Goal: Find specific page/section: Find specific page/section

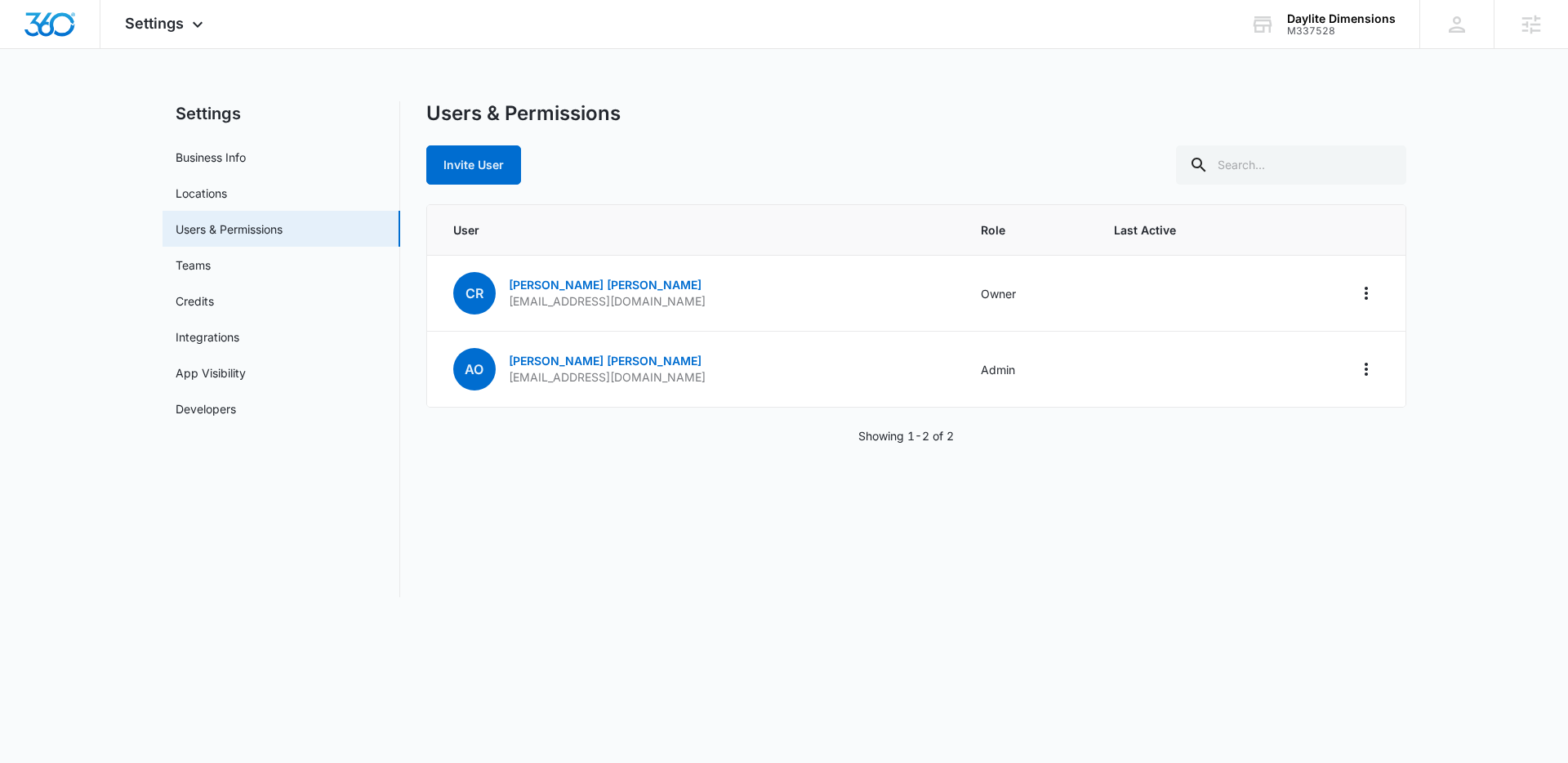
click at [776, 99] on div "Settings Apps Reputation Websites Forms CRM Email Social Shop Payments POS Cont…" at bounding box center [784, 308] width 1568 height 617
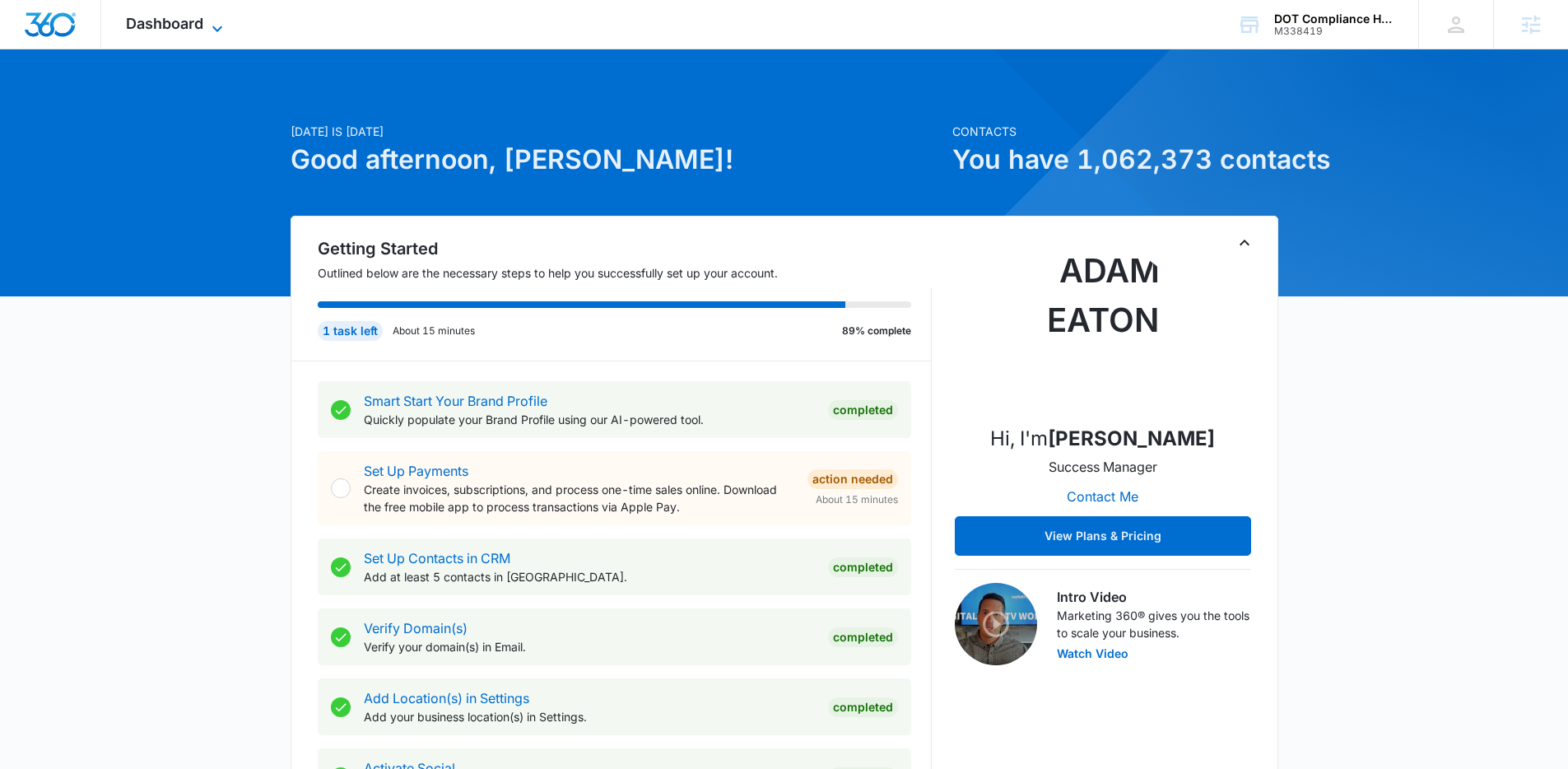
click at [217, 30] on icon at bounding box center [217, 28] width 10 height 6
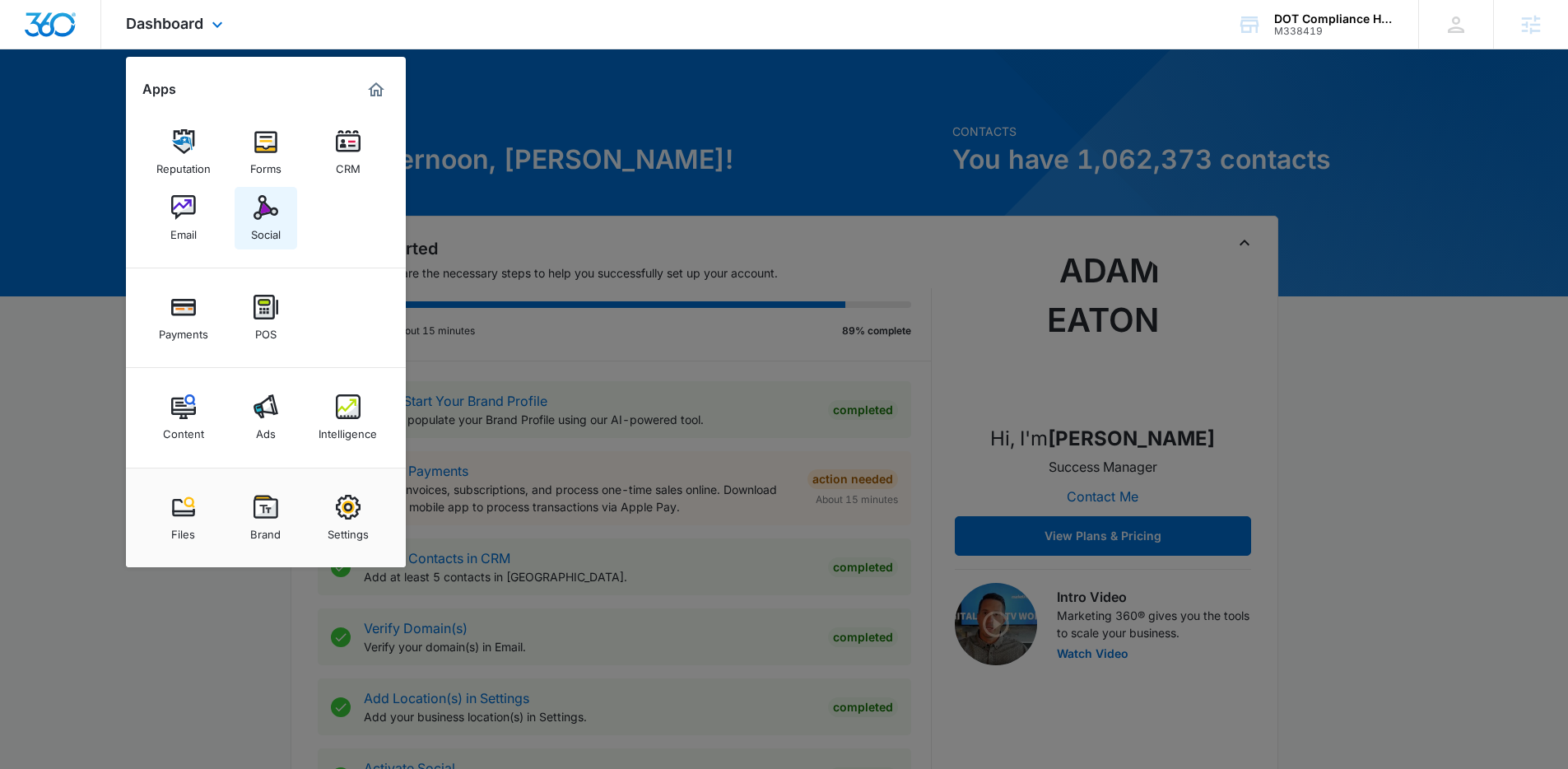
click at [272, 208] on img at bounding box center [266, 208] width 24 height 24
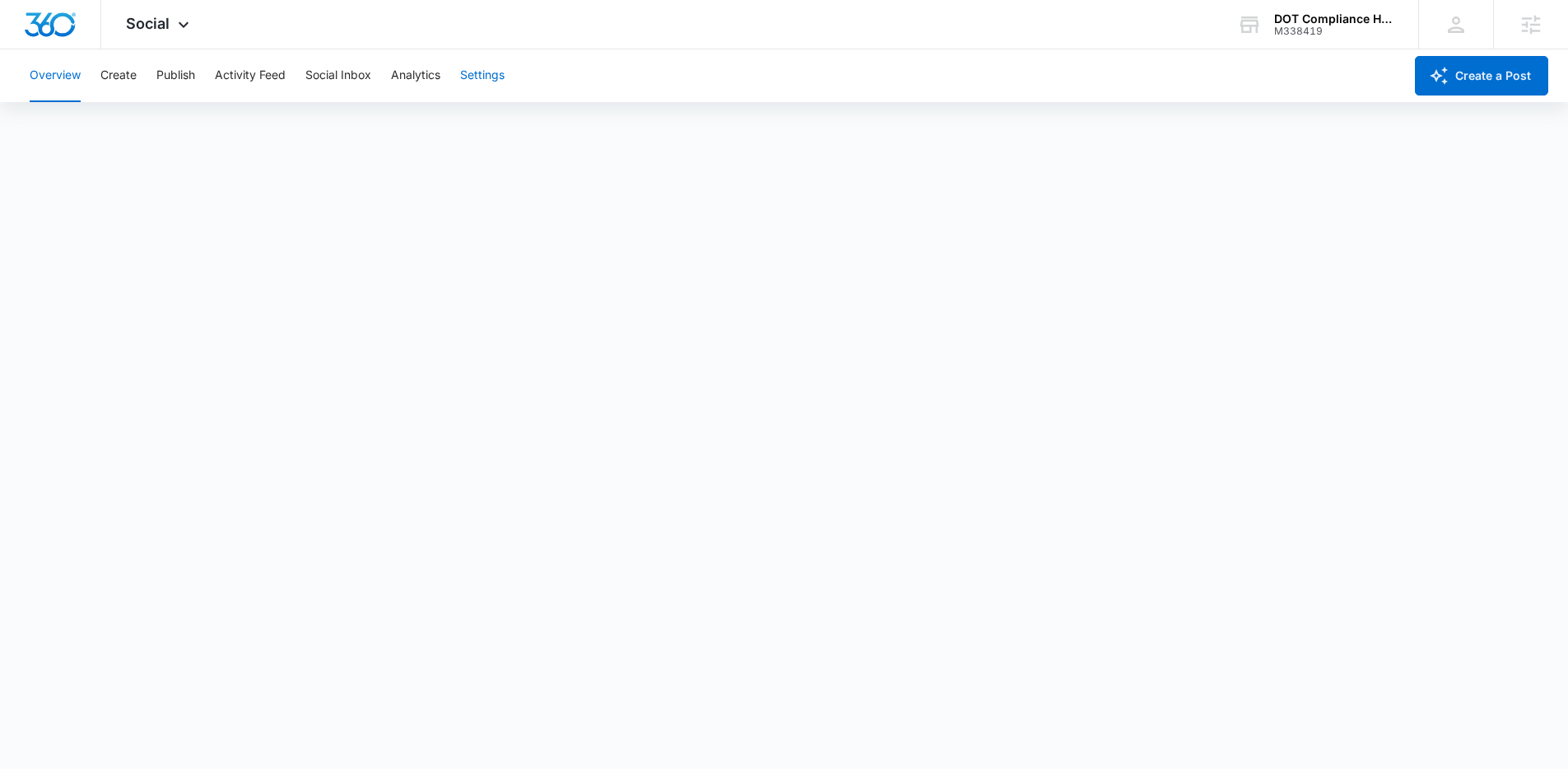
click at [465, 80] on button "Settings" at bounding box center [482, 76] width 45 height 52
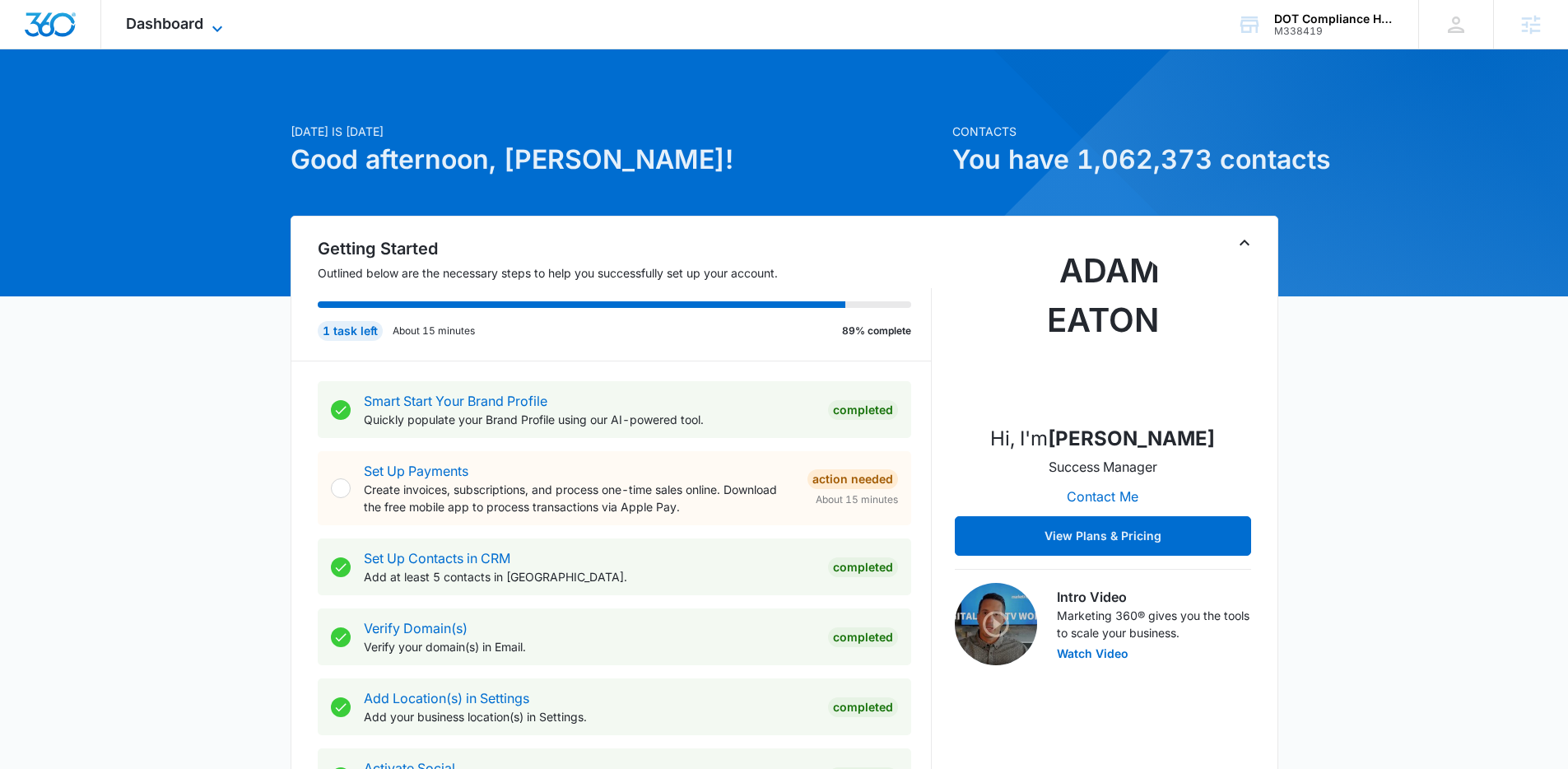
click at [218, 20] on icon at bounding box center [217, 28] width 20 height 20
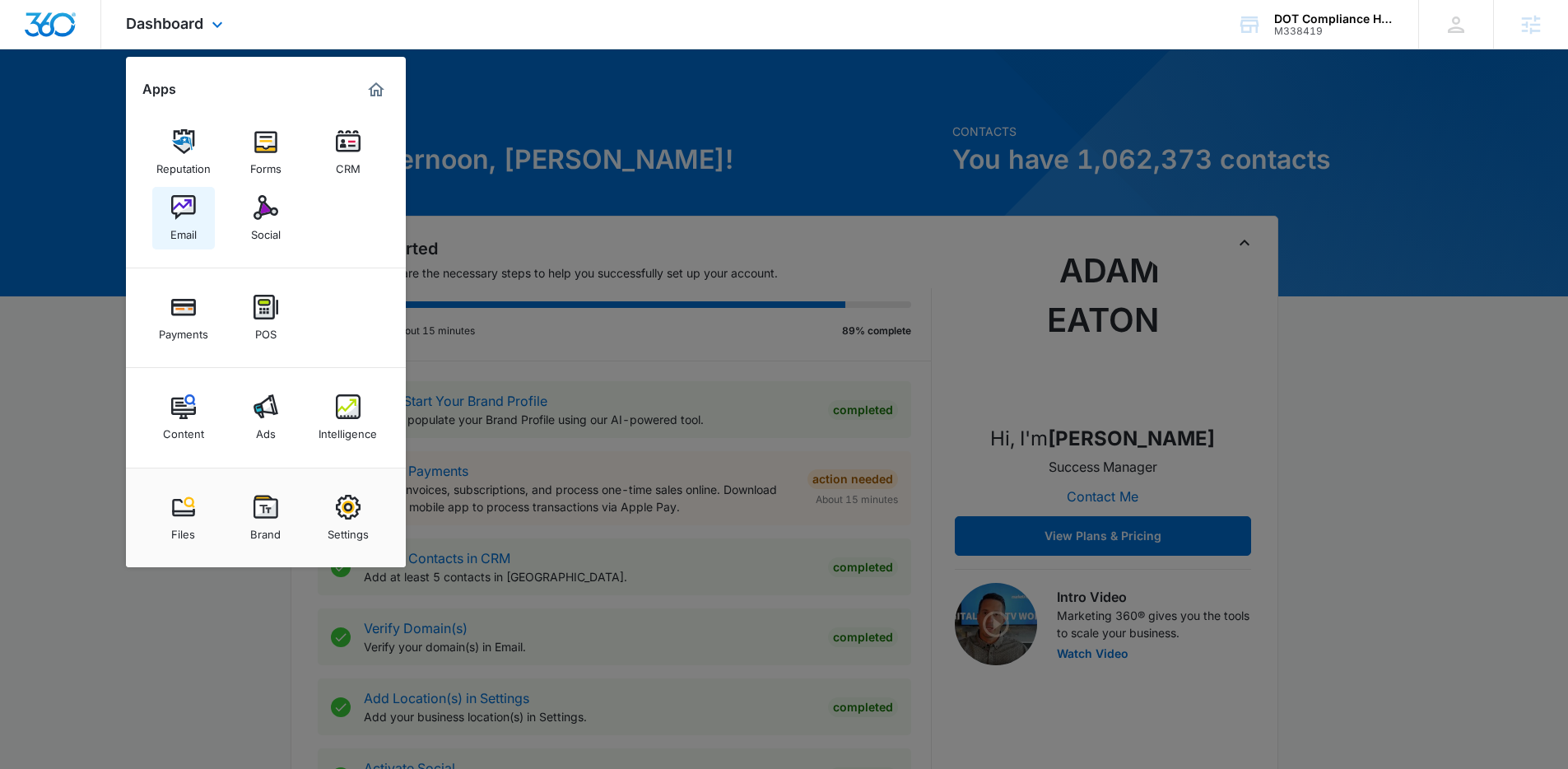
click at [179, 210] on img at bounding box center [183, 208] width 24 height 24
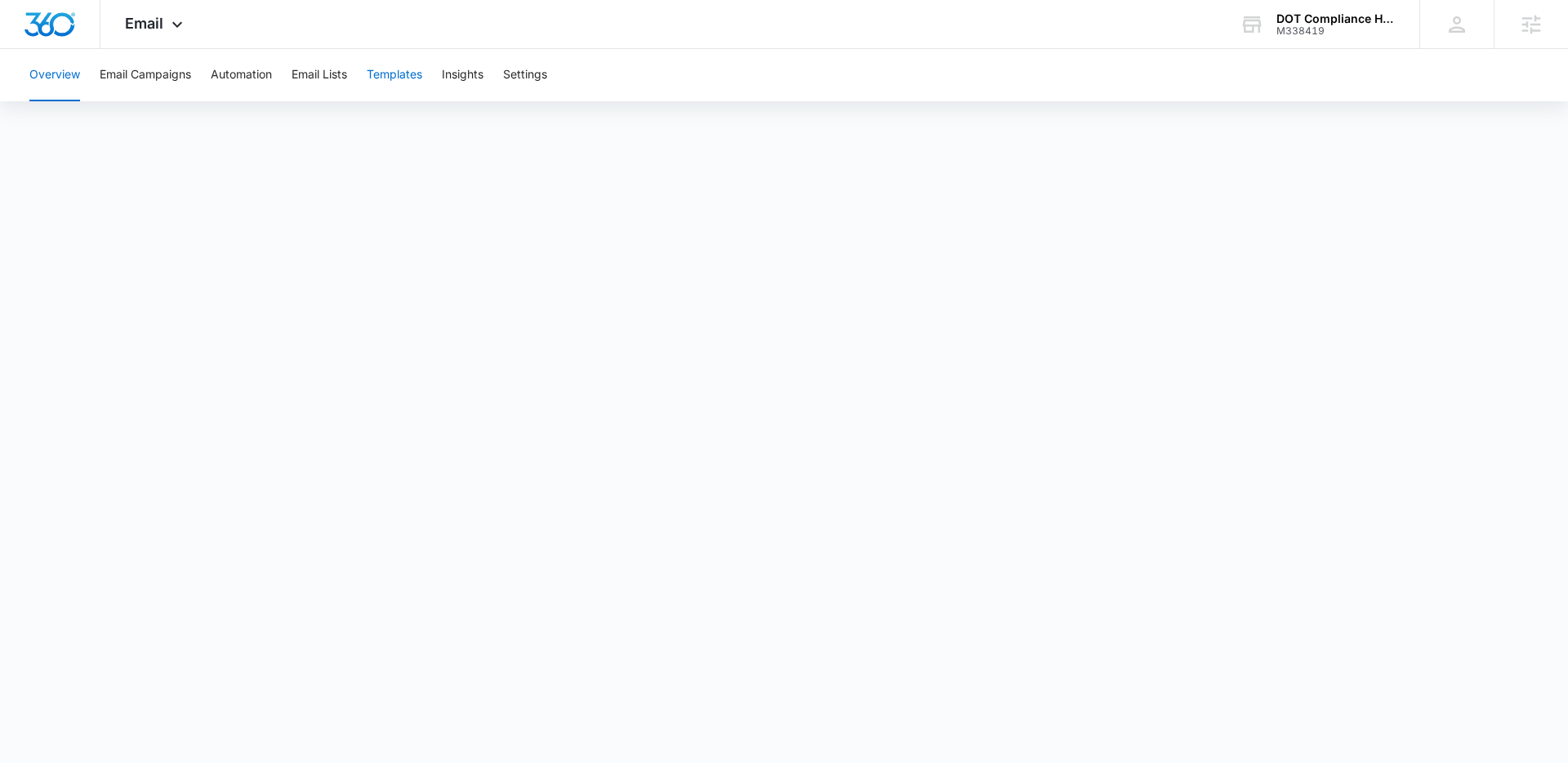
click at [409, 80] on button "Templates" at bounding box center [394, 75] width 56 height 52
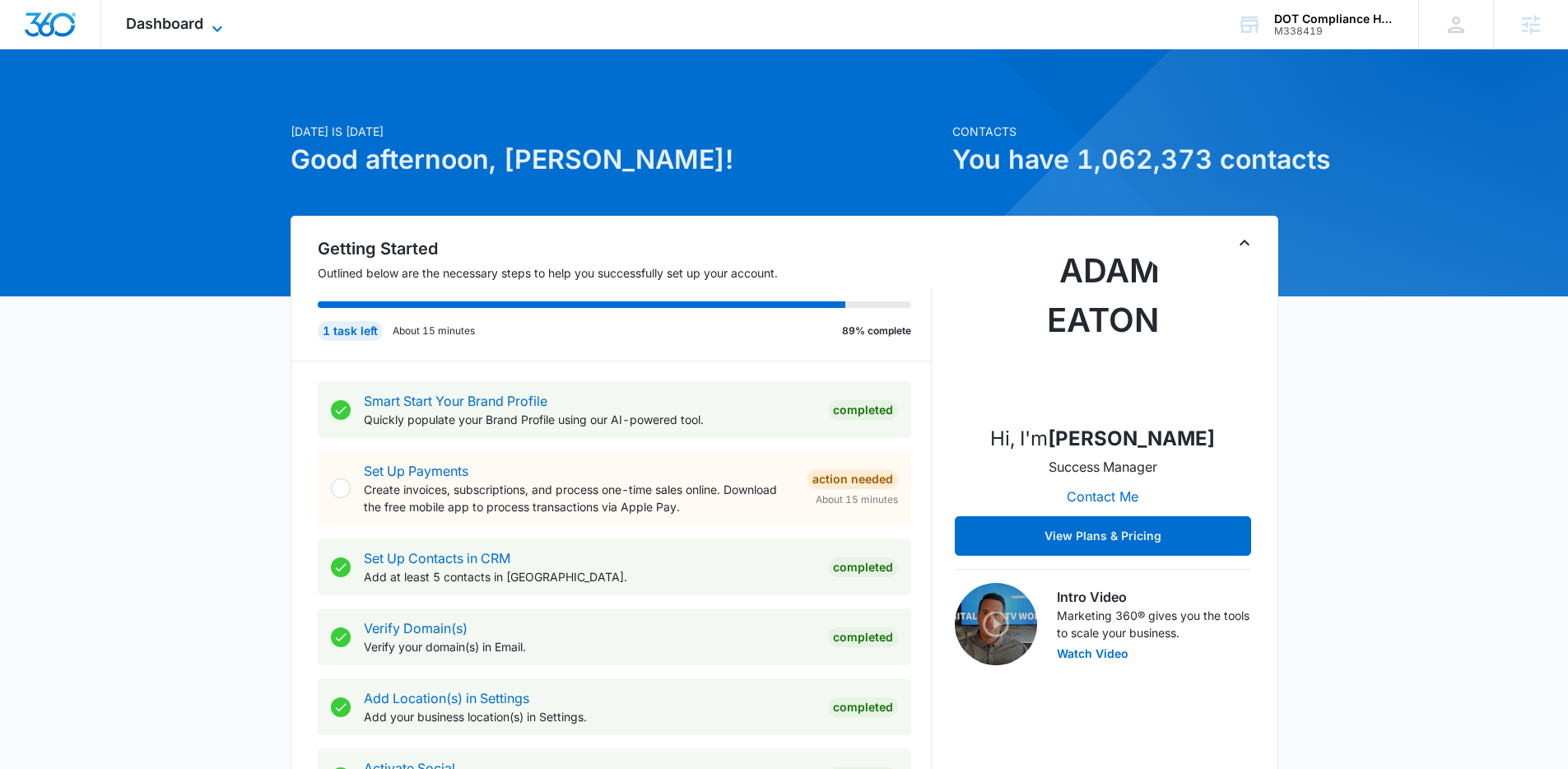
click at [223, 22] on icon at bounding box center [217, 28] width 20 height 20
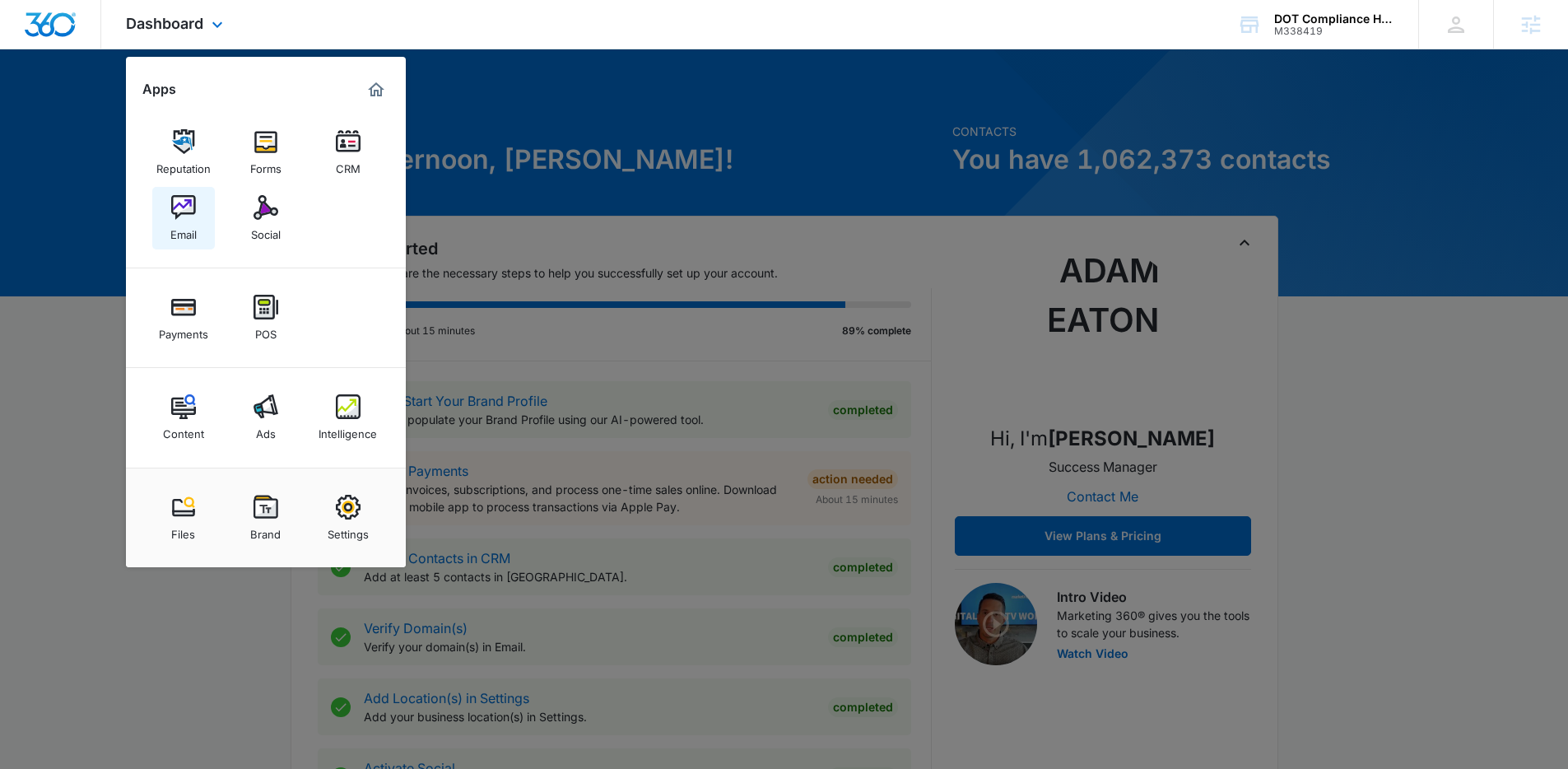
click at [180, 196] on img at bounding box center [183, 208] width 24 height 24
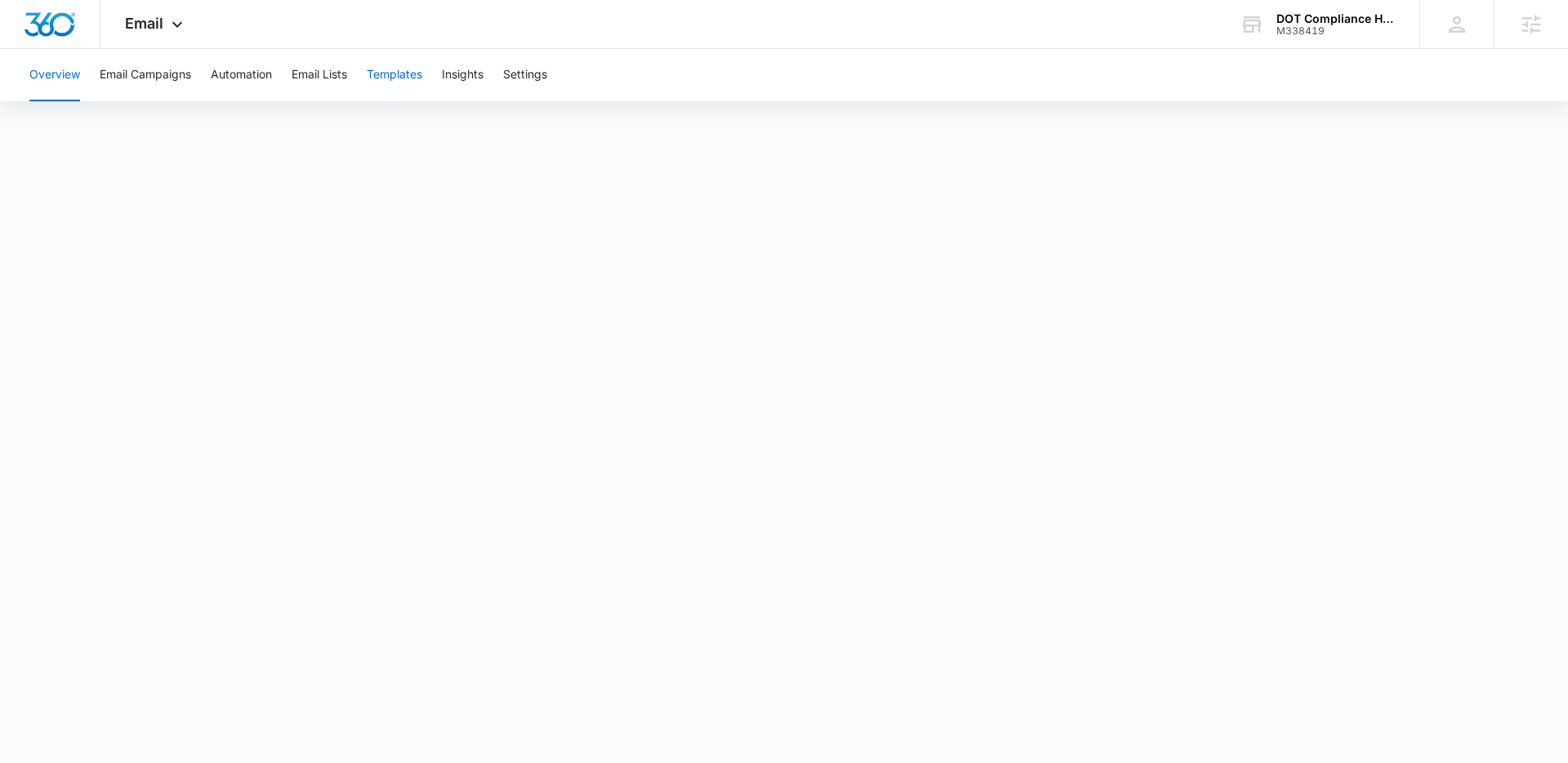
click at [385, 78] on button "Templates" at bounding box center [394, 75] width 56 height 52
